Goal: Task Accomplishment & Management: Manage account settings

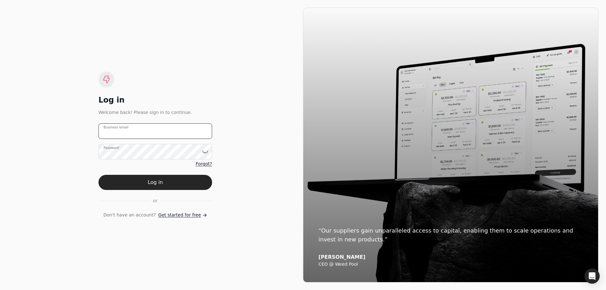
click at [150, 130] on email "Business email" at bounding box center [155, 130] width 114 height 15
paste email "[EMAIL_ADDRESS][DOMAIN_NAME]"
type email "[EMAIL_ADDRESS][DOMAIN_NAME]"
click at [119, 150] on label "Password" at bounding box center [110, 147] width 15 height 5
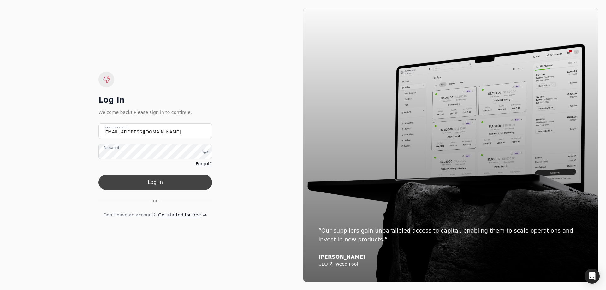
click at [155, 181] on button "Log in" at bounding box center [155, 182] width 114 height 15
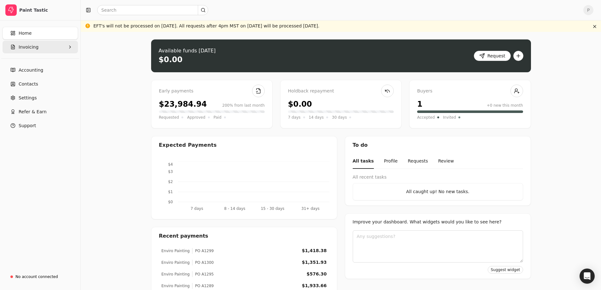
click at [59, 49] on button "Invoicing" at bounding box center [40, 47] width 75 height 13
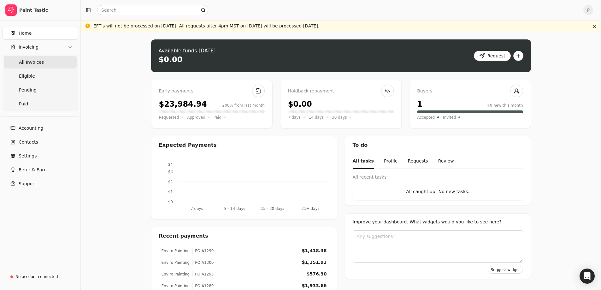
click at [42, 62] on Invoices "All Invoices" at bounding box center [40, 62] width 73 height 13
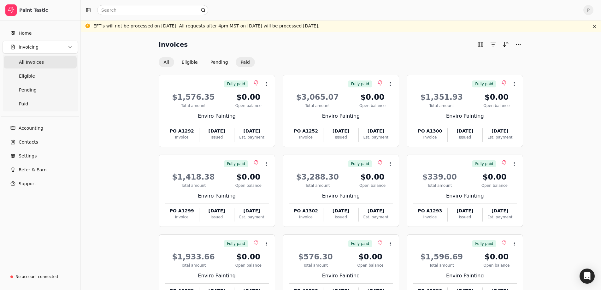
click at [247, 62] on button "Paid" at bounding box center [245, 62] width 19 height 10
click at [480, 46] on button "button" at bounding box center [480, 44] width 10 height 10
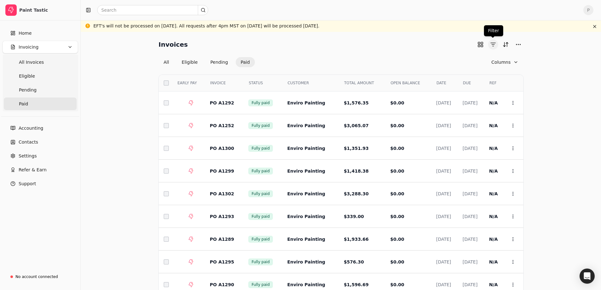
click at [491, 44] on button "button" at bounding box center [493, 44] width 10 height 10
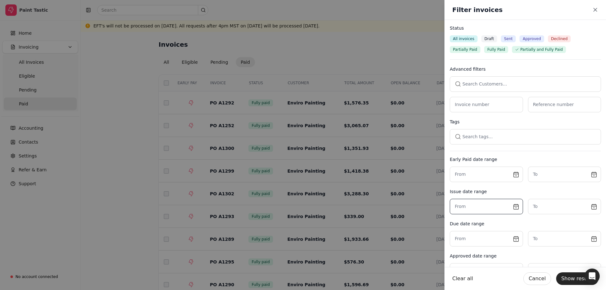
click at [476, 207] on input "text" at bounding box center [486, 206] width 73 height 15
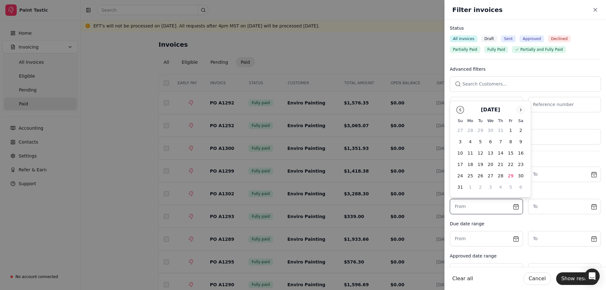
click at [458, 111] on button "Go to previous month" at bounding box center [460, 110] width 8 height 8
click at [458, 111] on number "Invoice number" at bounding box center [486, 104] width 73 height 15
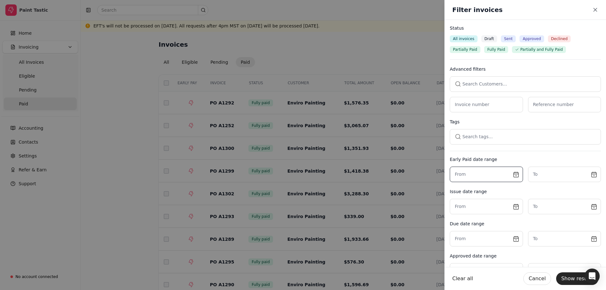
click at [485, 172] on input "text" at bounding box center [486, 174] width 73 height 15
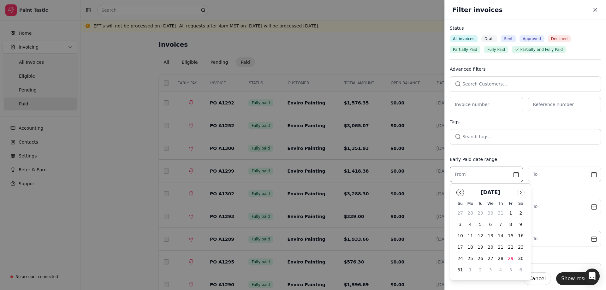
click at [459, 192] on button "Go to previous month" at bounding box center [460, 193] width 8 height 8
click at [500, 213] on button "1" at bounding box center [500, 213] width 10 height 10
type input "[DATE]"
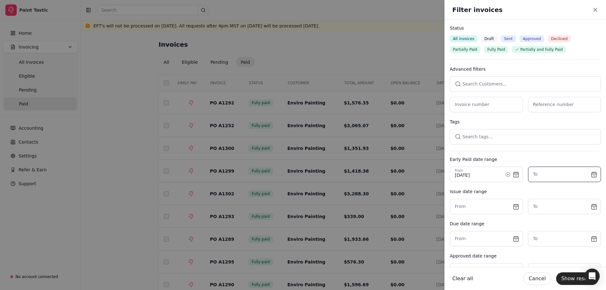
click at [590, 174] on input "text" at bounding box center [564, 174] width 73 height 15
drag, startPoint x: 498, startPoint y: 175, endPoint x: 415, endPoint y: 176, distance: 83.0
click at [415, 176] on body "Paint Tastic Home Invoicing All Invoices Eligible Pending Paid Accounting Conta…" at bounding box center [300, 165] width 601 height 331
click at [511, 206] on input "text" at bounding box center [486, 206] width 73 height 15
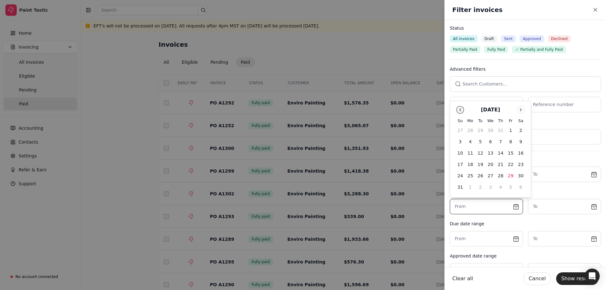
click at [458, 109] on button "Go to previous month" at bounding box center [460, 110] width 8 height 8
click at [458, 109] on number "Invoice number" at bounding box center [486, 104] width 73 height 15
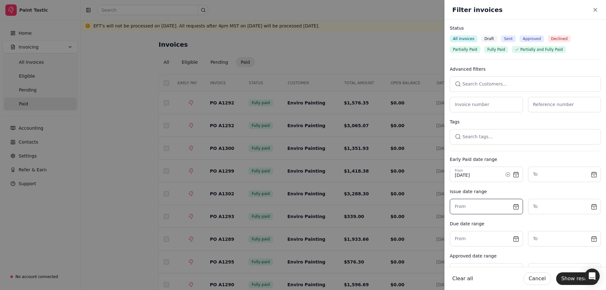
click at [515, 207] on input "text" at bounding box center [486, 206] width 73 height 15
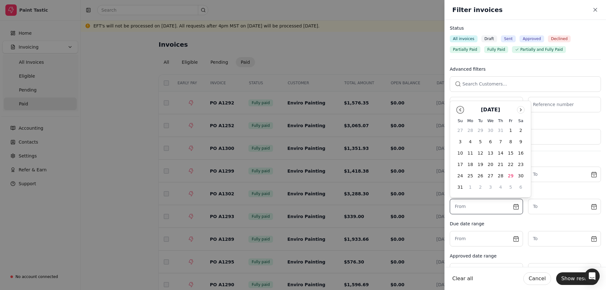
click at [458, 108] on button "Go to previous month" at bounding box center [460, 110] width 8 height 8
click at [460, 121] on button "Go to previous month" at bounding box center [460, 121] width 8 height 8
click at [502, 140] on button "1" at bounding box center [500, 142] width 10 height 10
type input "[DATE]"
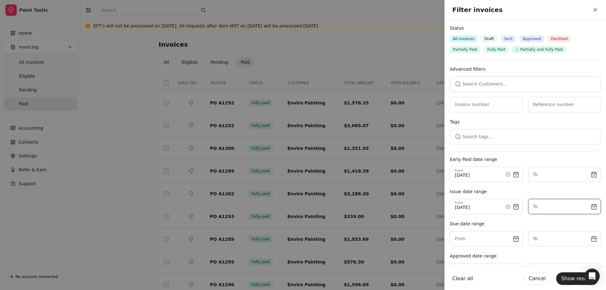
click at [566, 206] on input "text" at bounding box center [564, 206] width 73 height 15
click at [590, 206] on input "text" at bounding box center [564, 206] width 73 height 15
click at [592, 176] on button "30" at bounding box center [595, 176] width 10 height 10
type input "[DATE]"
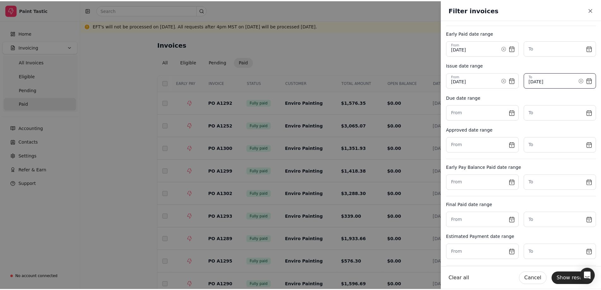
scroll to position [157, 0]
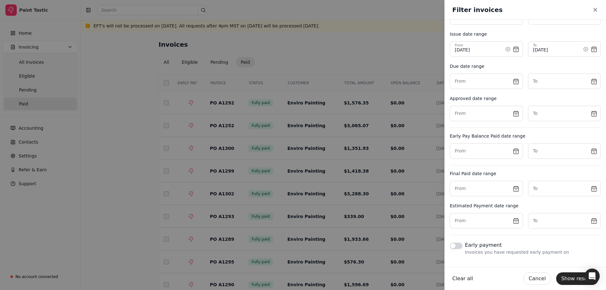
click at [568, 279] on button "Show results" at bounding box center [577, 278] width 42 height 13
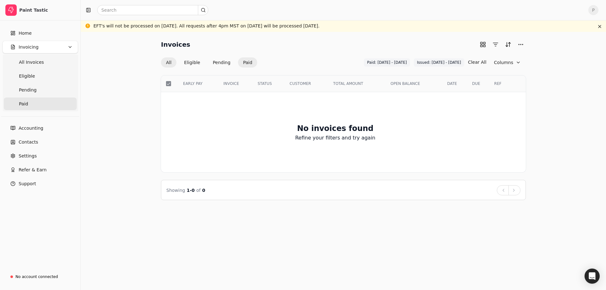
click at [168, 63] on button "All" at bounding box center [168, 62] width 15 height 10
click at [457, 61] on span "Issued: [DATE] - [DATE]" at bounding box center [439, 63] width 44 height 6
click at [481, 62] on button "Clear All" at bounding box center [477, 62] width 18 height 10
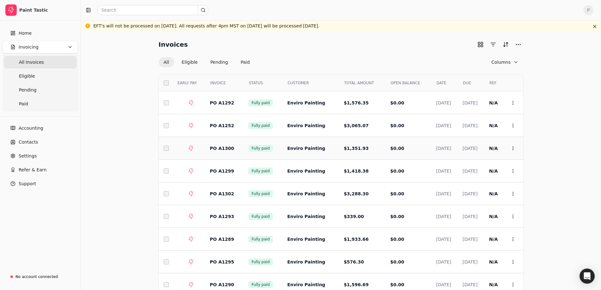
scroll to position [41, 0]
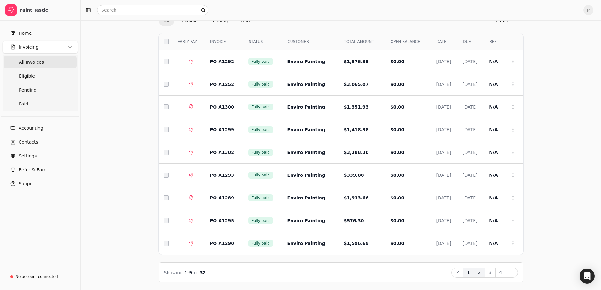
click at [478, 272] on button "2" at bounding box center [479, 273] width 11 height 10
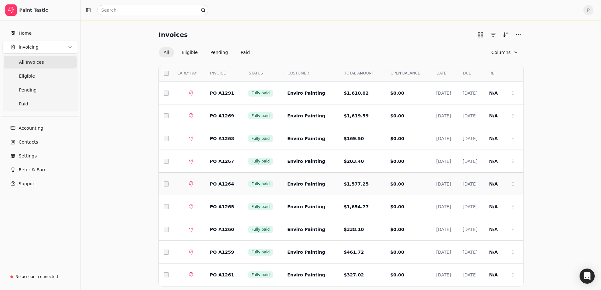
scroll to position [0, 0]
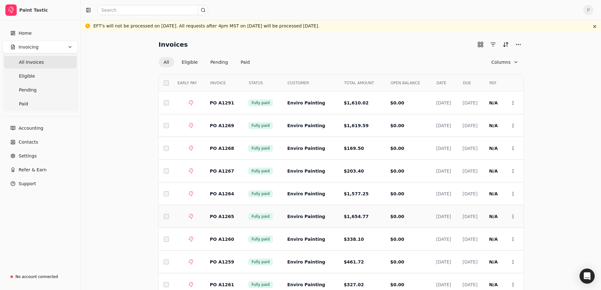
click at [350, 213] on td "$1,654.77" at bounding box center [362, 216] width 46 height 23
click at [513, 216] on icon at bounding box center [512, 216] width 5 height 5
click at [518, 231] on span "Open" at bounding box center [523, 232] width 12 height 7
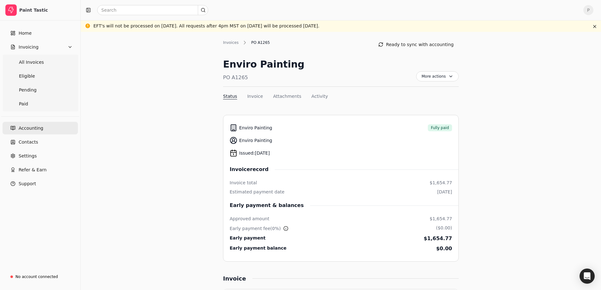
click at [45, 130] on link "Accounting" at bounding box center [40, 128] width 75 height 13
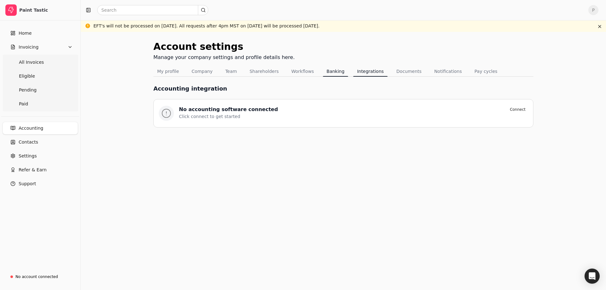
click at [329, 70] on button "Banking" at bounding box center [336, 71] width 26 height 10
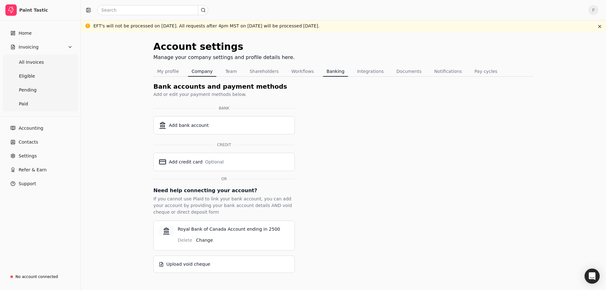
click at [204, 73] on button "Company" at bounding box center [202, 71] width 29 height 10
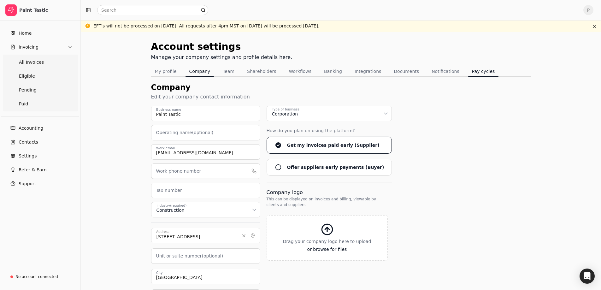
click at [469, 73] on button "Pay cycles" at bounding box center [483, 71] width 31 height 10
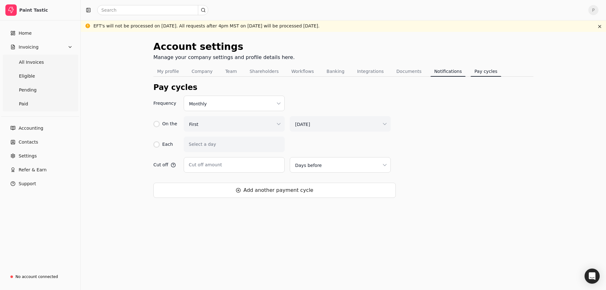
click at [432, 71] on button "Notifications" at bounding box center [447, 71] width 35 height 10
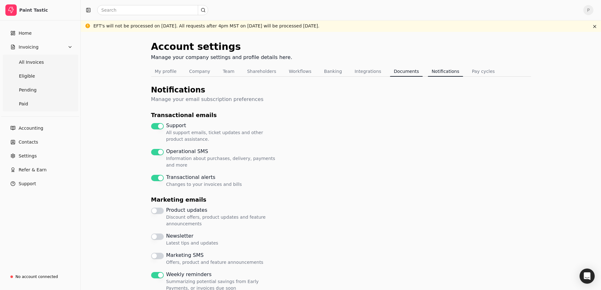
click at [400, 71] on button "Documents" at bounding box center [406, 71] width 33 height 10
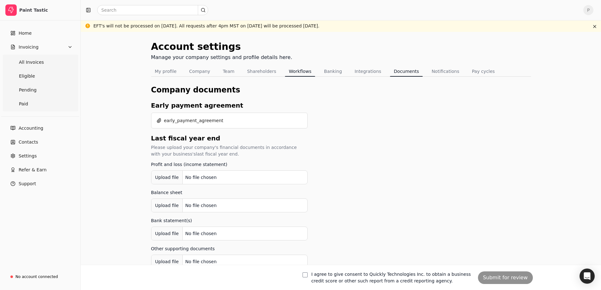
click at [289, 69] on button "Workflows" at bounding box center [300, 71] width 30 height 10
